Goal: Task Accomplishment & Management: Complete application form

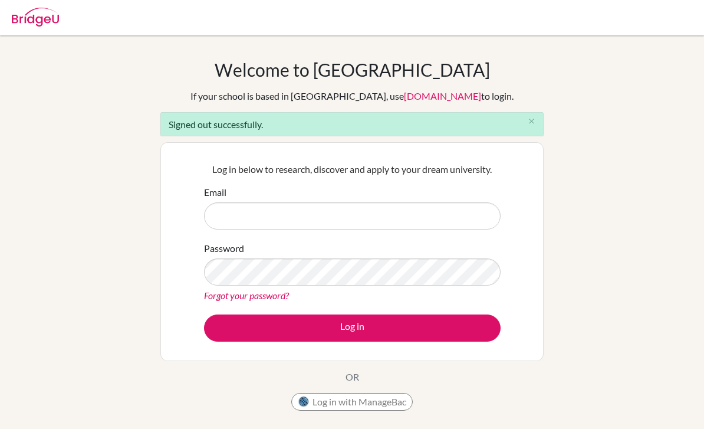
scroll to position [127, 0]
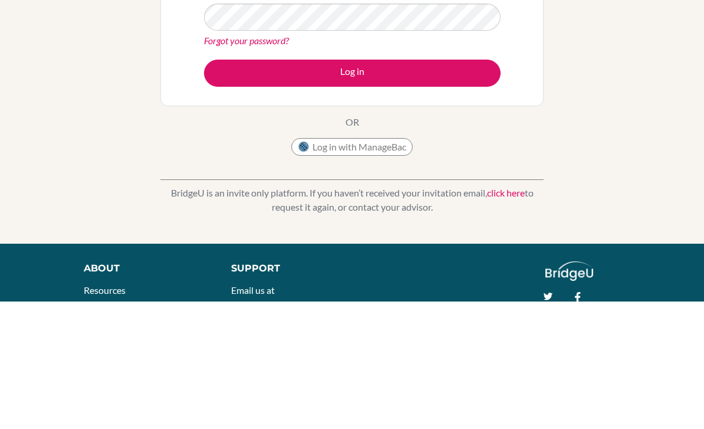
type input "[EMAIL_ADDRESS][DOMAIN_NAME]"
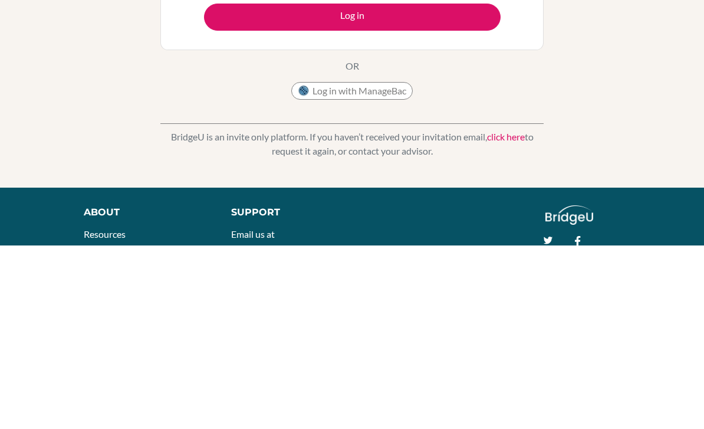
click at [393, 187] on button "Log in" at bounding box center [352, 200] width 297 height 27
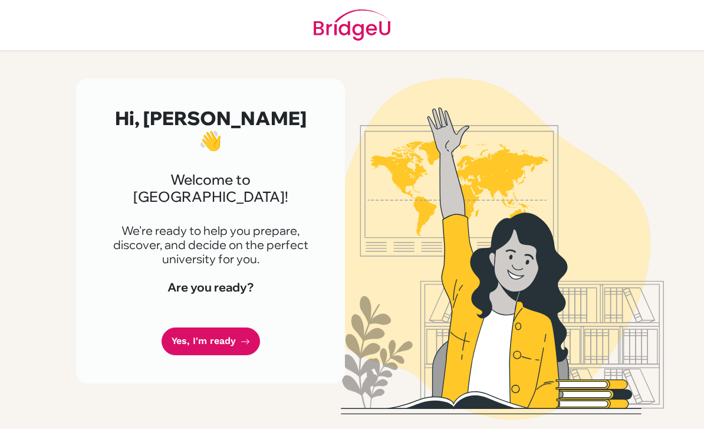
click at [211, 327] on link "Yes, I'm ready" at bounding box center [211, 341] width 98 height 28
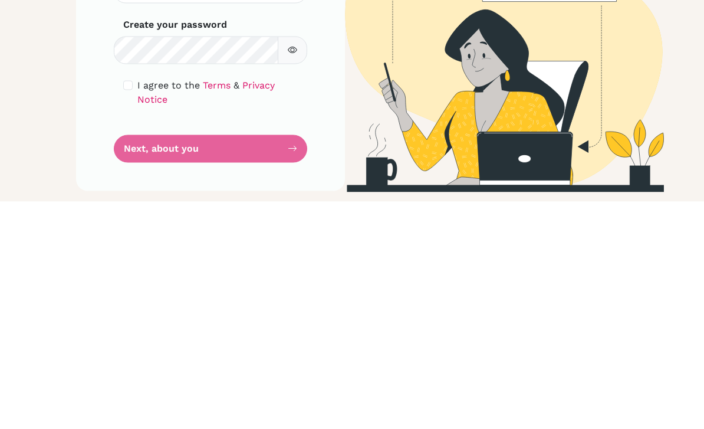
click at [120, 84] on div "Step 1 of 5 Set up your password Your email [EMAIL_ADDRESS][DOMAIN_NAME] Invali…" at bounding box center [210, 247] width 269 height 339
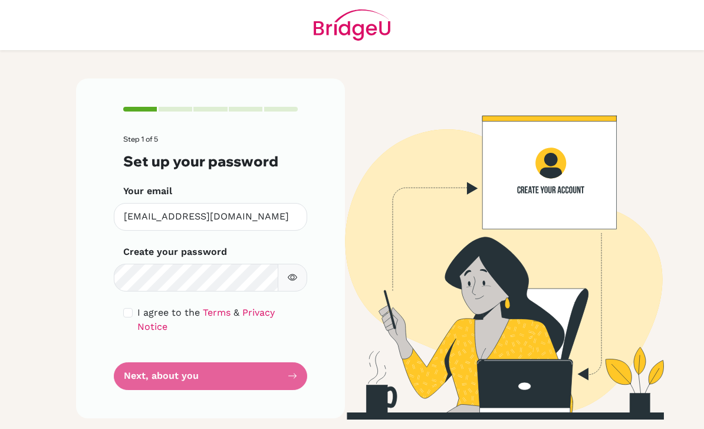
click at [123, 278] on div "Step 1 of 5 Set up your password Your email [EMAIL_ADDRESS][DOMAIN_NAME] Invali…" at bounding box center [210, 247] width 269 height 339
click at [129, 308] on input "checkbox" at bounding box center [127, 312] width 9 height 9
checkbox input "true"
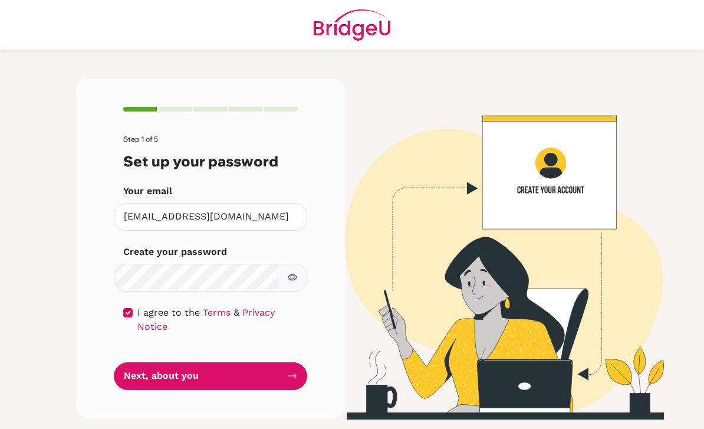
click at [233, 362] on button "Next, about you" at bounding box center [210, 376] width 193 height 28
